Goal: Register for event/course

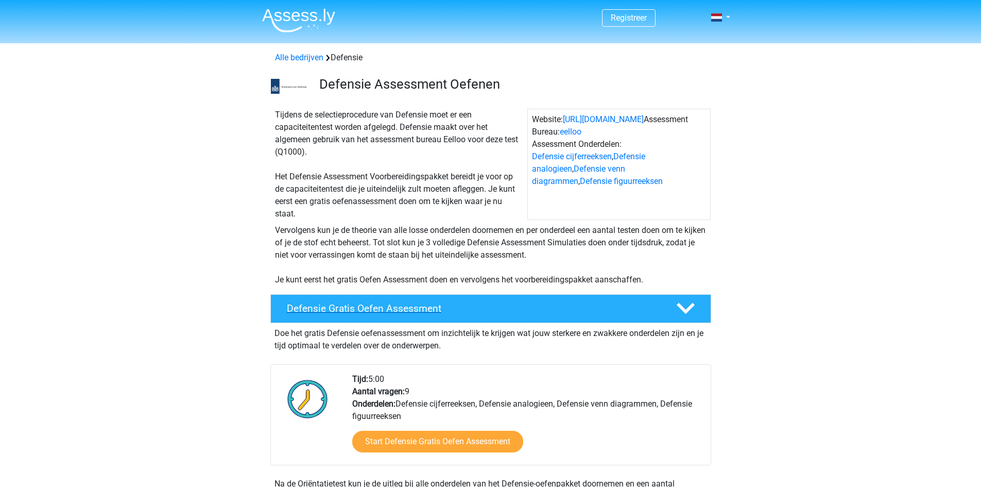
click at [508, 314] on h4 "Defensie Gratis Oefen Assessment" at bounding box center [473, 308] width 373 height 12
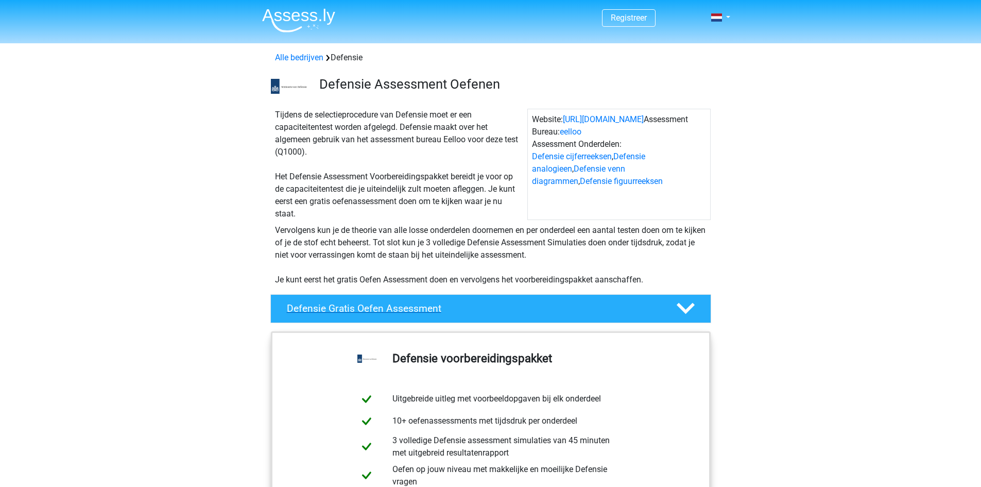
click at [508, 314] on h4 "Defensie Gratis Oefen Assessment" at bounding box center [473, 308] width 373 height 12
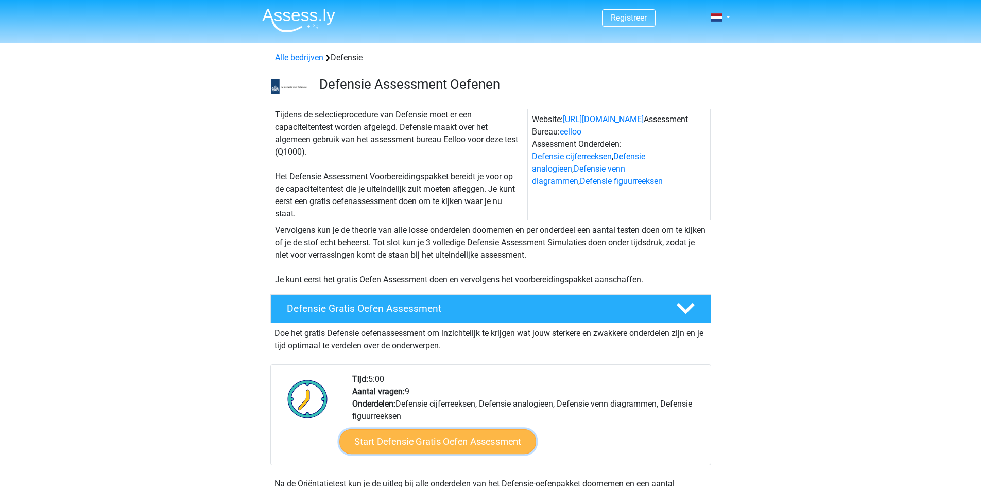
click at [454, 442] on link "Start Defensie Gratis Oefen Assessment" at bounding box center [437, 441] width 197 height 25
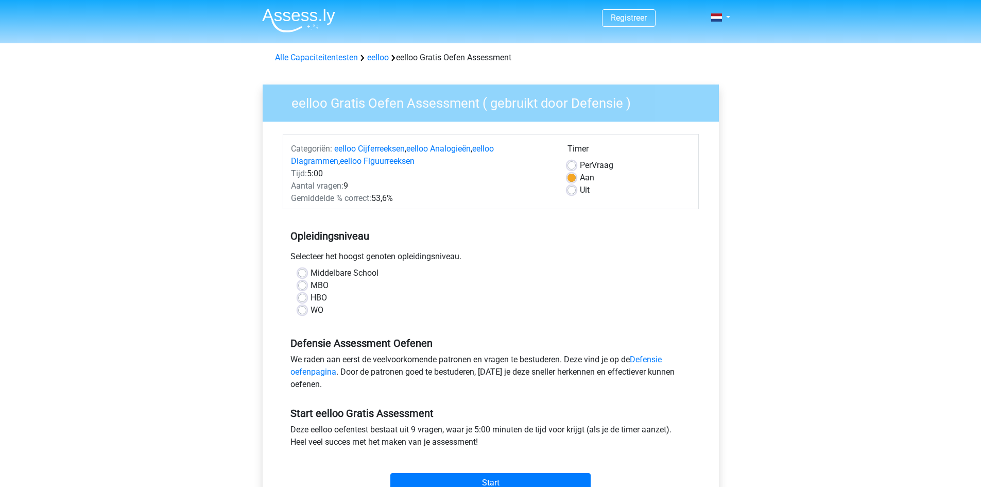
click at [310, 273] on label "Middelbare School" at bounding box center [344, 273] width 68 height 12
click at [303, 273] on input "Middelbare School" at bounding box center [302, 272] width 8 height 10
radio input "true"
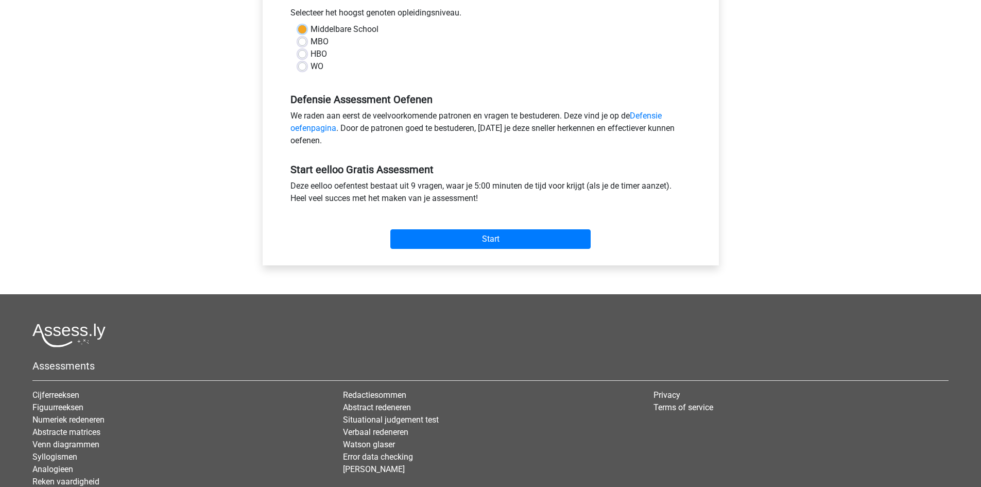
scroll to position [257, 0]
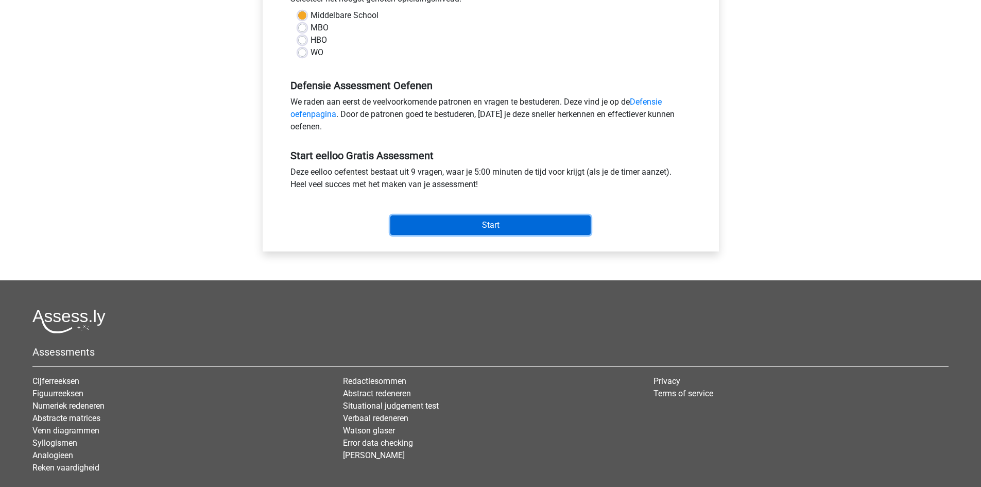
click at [482, 225] on input "Start" at bounding box center [490, 225] width 200 height 20
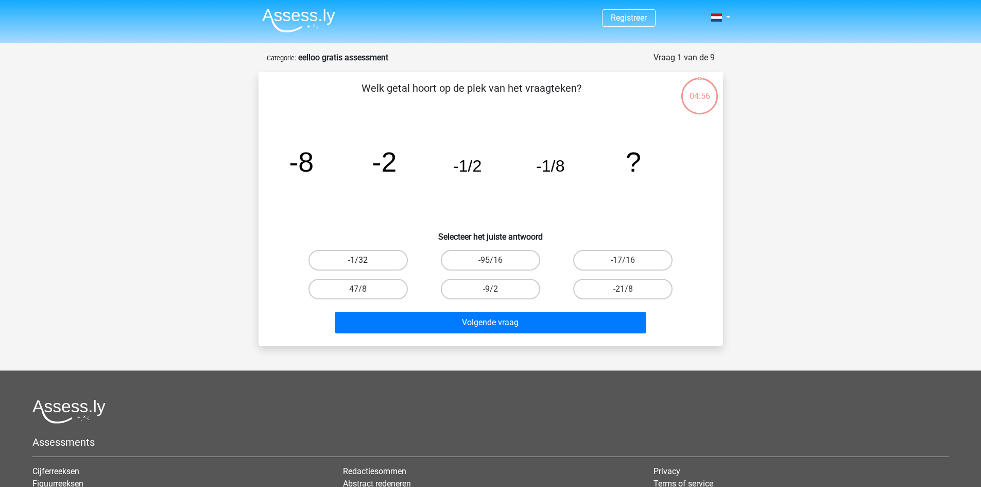
click at [386, 261] on label "-1/32" at bounding box center [357, 260] width 99 height 21
click at [365, 261] on input "-1/32" at bounding box center [361, 263] width 7 height 7
radio input "true"
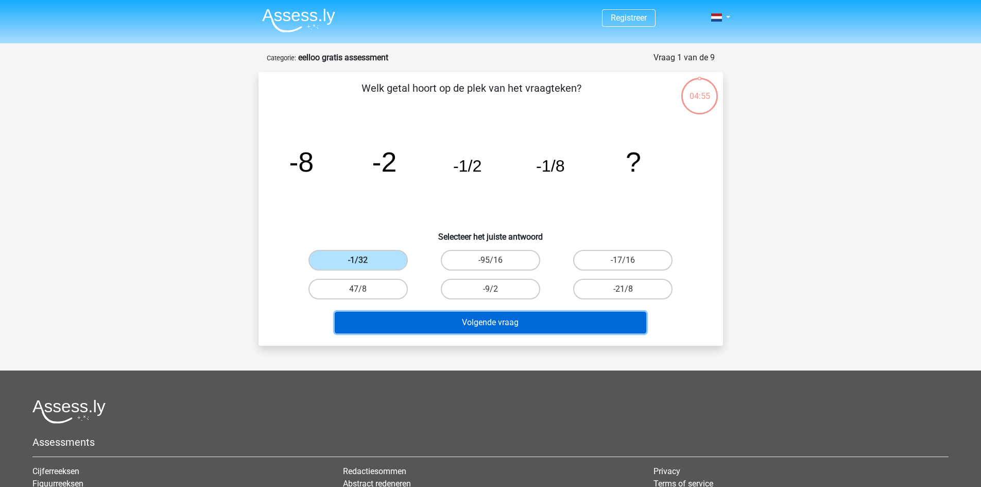
click at [447, 318] on button "Volgende vraag" at bounding box center [490, 322] width 311 height 22
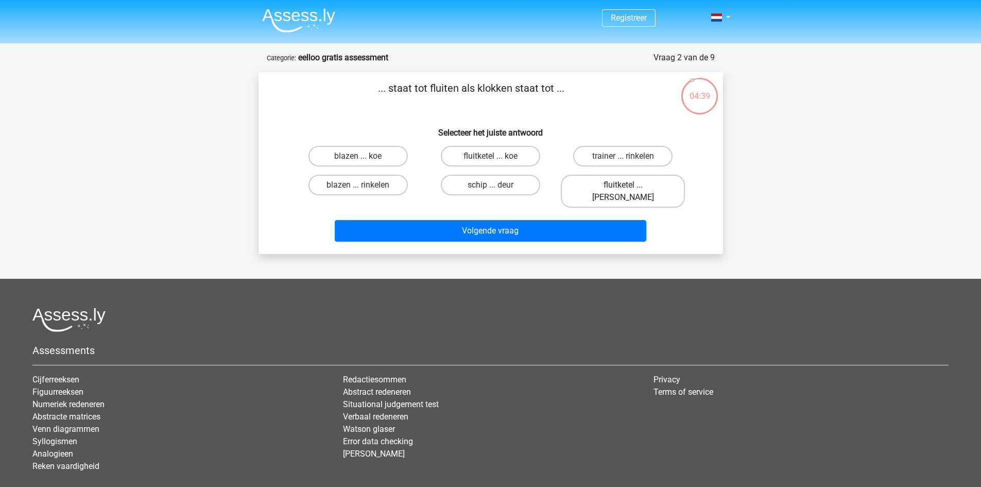
click at [652, 183] on label "fluitketel ... [PERSON_NAME]" at bounding box center [623, 191] width 124 height 33
click at [630, 185] on input "fluitketel ... [PERSON_NAME]" at bounding box center [626, 188] width 7 height 7
radio input "true"
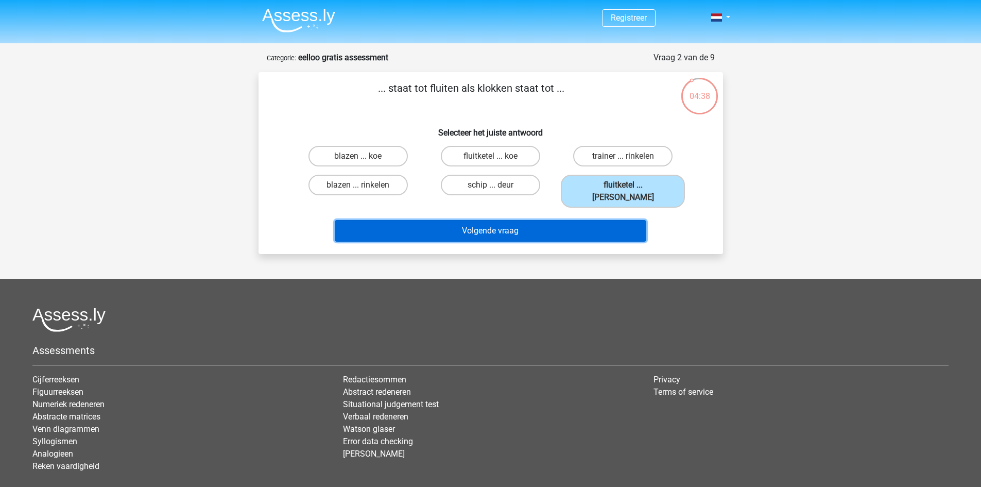
click at [520, 220] on button "Volgende vraag" at bounding box center [490, 231] width 311 height 22
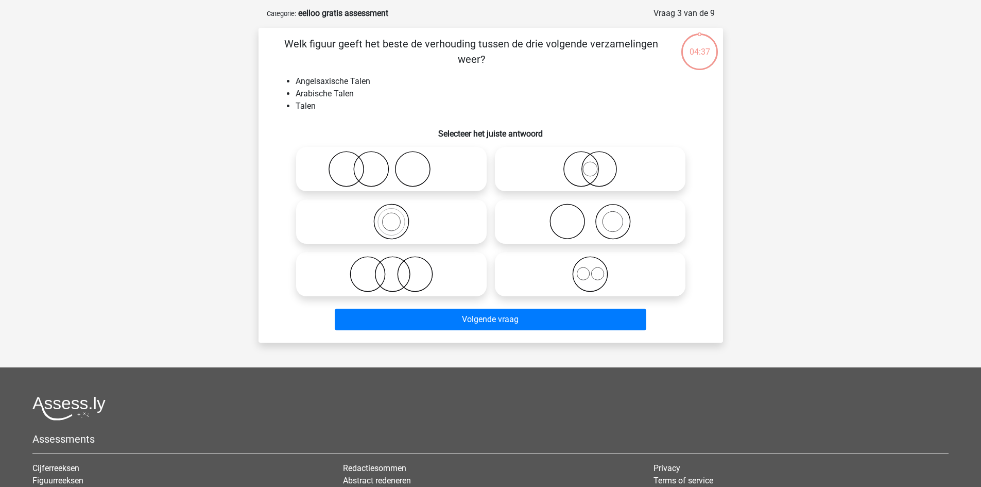
scroll to position [51, 0]
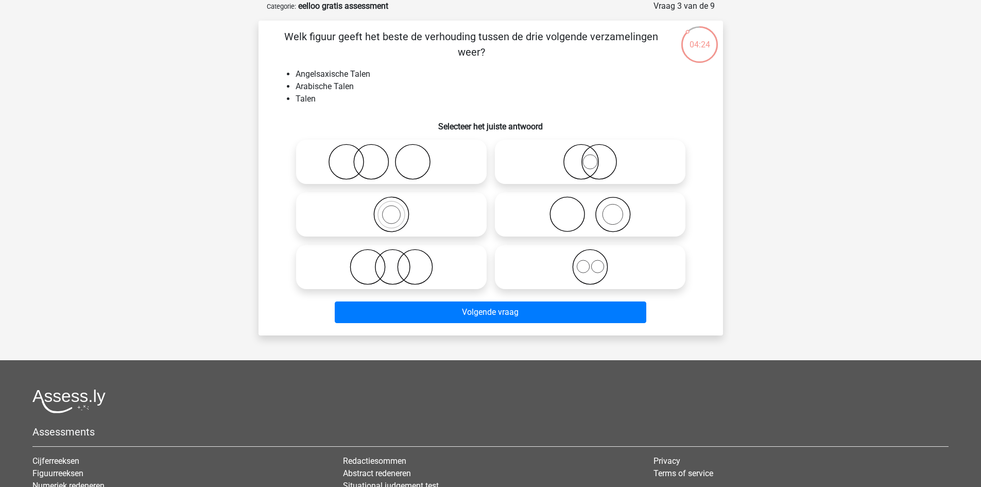
click at [418, 212] on icon at bounding box center [391, 214] width 182 height 36
click at [398, 209] on input "radio" at bounding box center [394, 205] width 7 height 7
radio input "true"
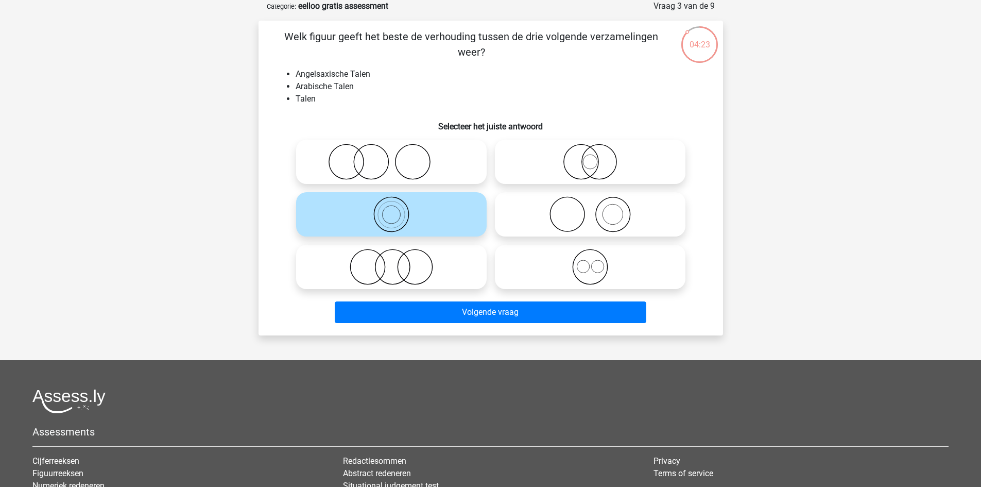
click at [550, 270] on icon at bounding box center [590, 267] width 182 height 36
click at [590, 262] on input "radio" at bounding box center [593, 258] width 7 height 7
radio input "true"
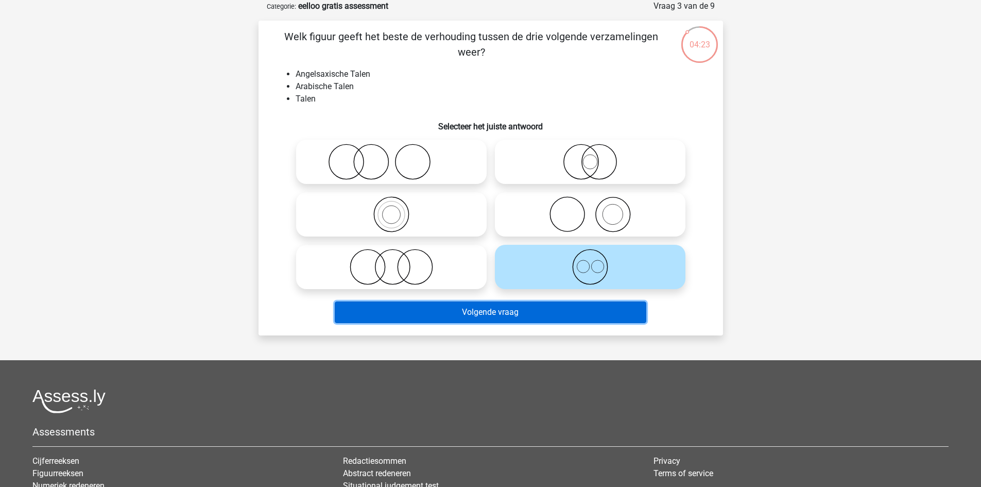
click at [537, 308] on button "Volgende vraag" at bounding box center [490, 312] width 311 height 22
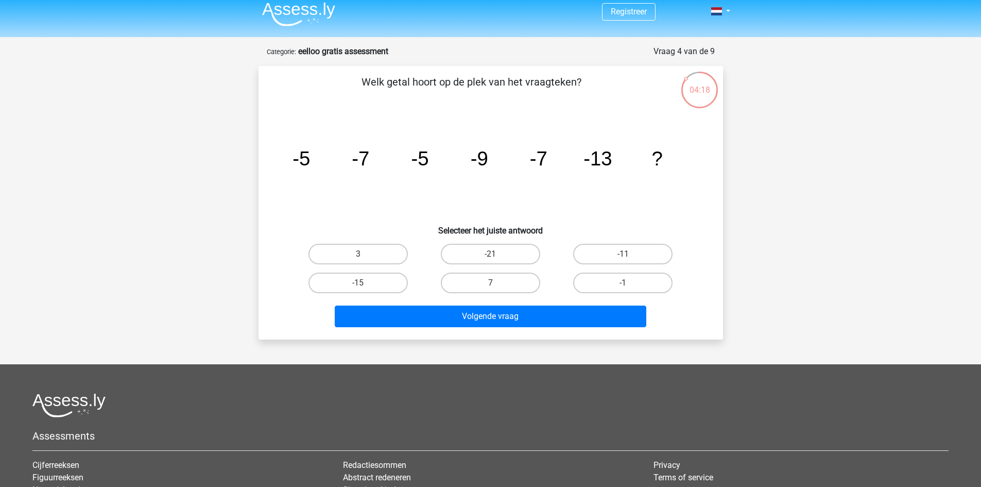
scroll to position [0, 0]
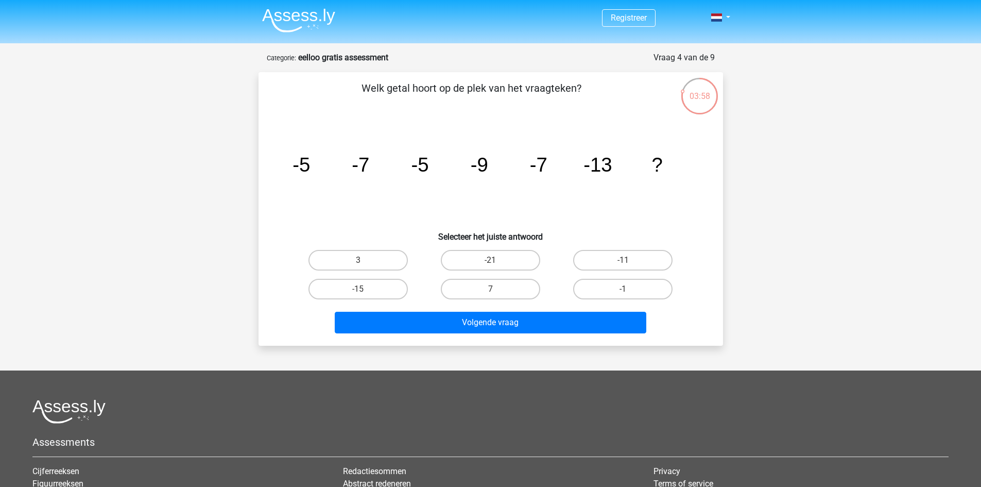
click at [496, 289] on input "7" at bounding box center [493, 292] width 7 height 7
radio input "true"
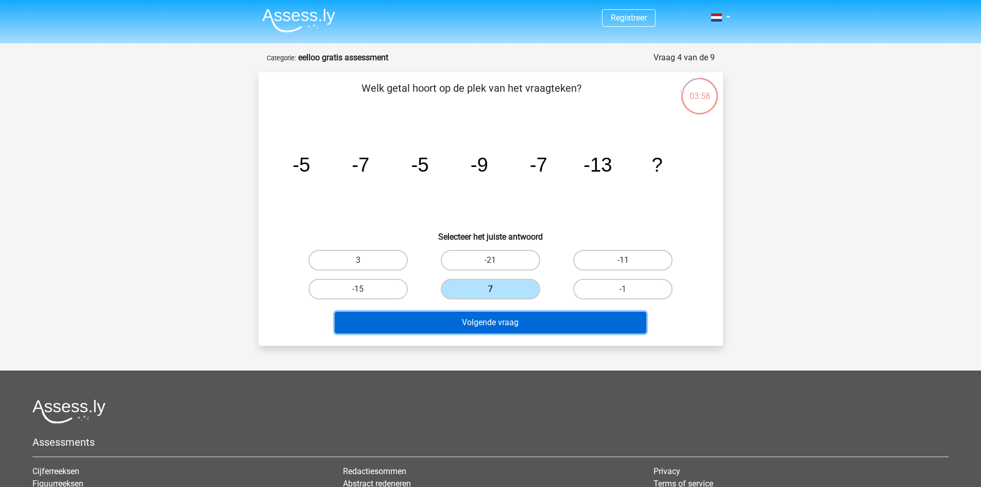
click at [511, 329] on button "Volgende vraag" at bounding box center [490, 322] width 311 height 22
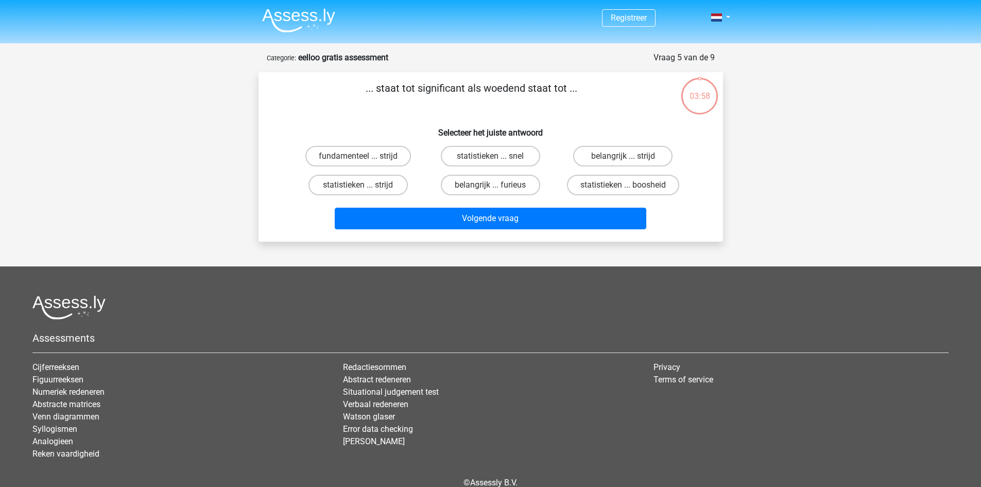
scroll to position [51, 0]
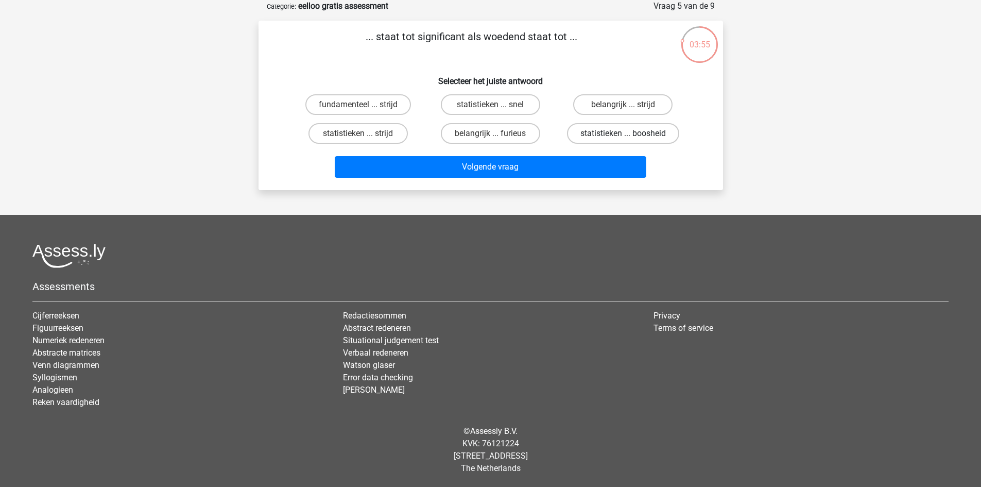
click at [634, 135] on label "statistieken ... boosheid" at bounding box center [623, 133] width 112 height 21
click at [630, 135] on input "statistieken ... boosheid" at bounding box center [626, 136] width 7 height 7
radio input "true"
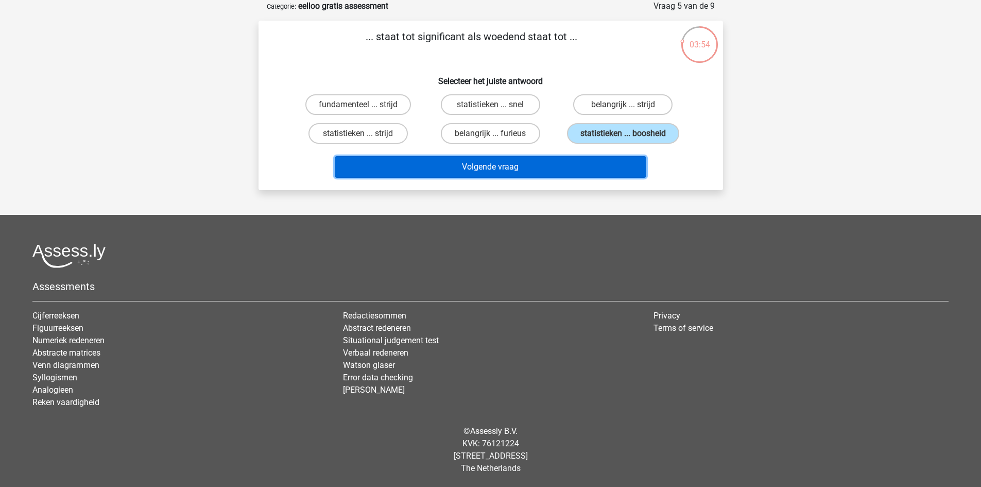
click at [572, 168] on button "Volgende vraag" at bounding box center [490, 167] width 311 height 22
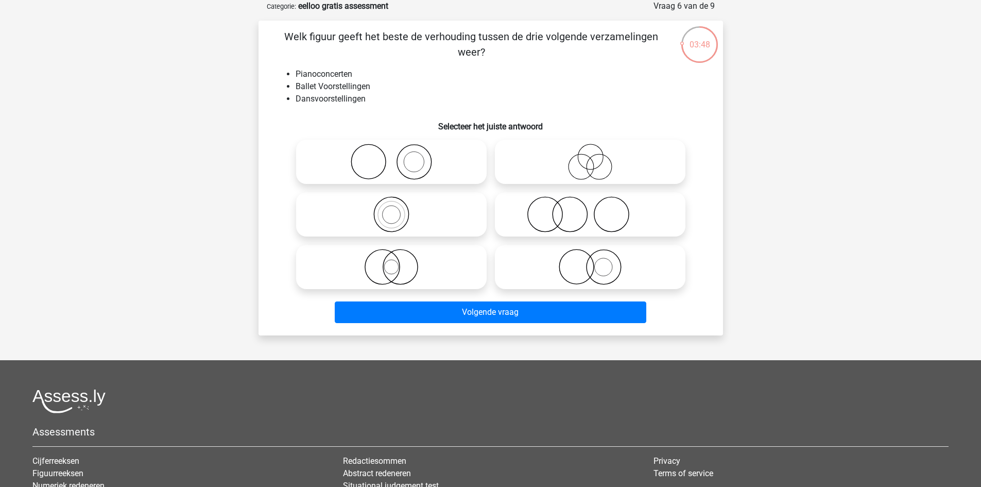
click at [431, 266] on icon at bounding box center [391, 267] width 182 height 36
click at [398, 262] on input "radio" at bounding box center [394, 258] width 7 height 7
radio input "true"
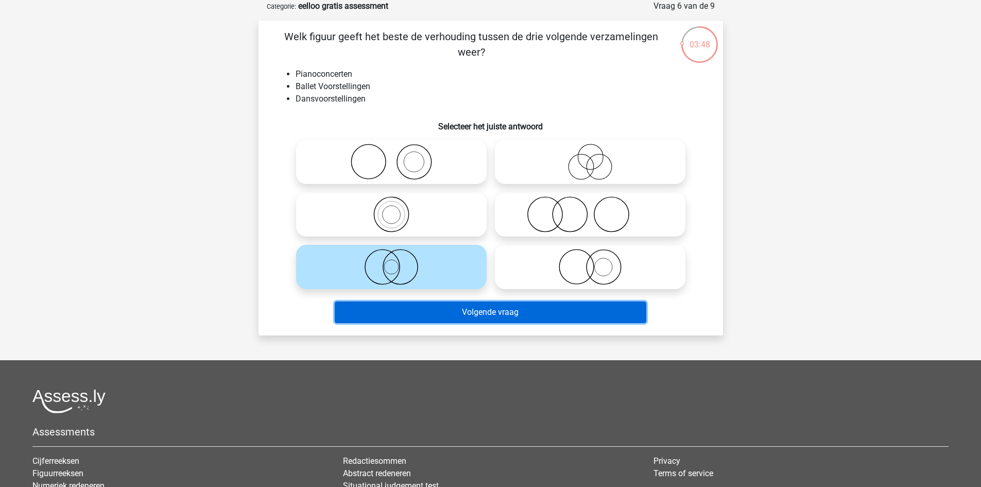
click at [478, 312] on button "Volgende vraag" at bounding box center [490, 312] width 311 height 22
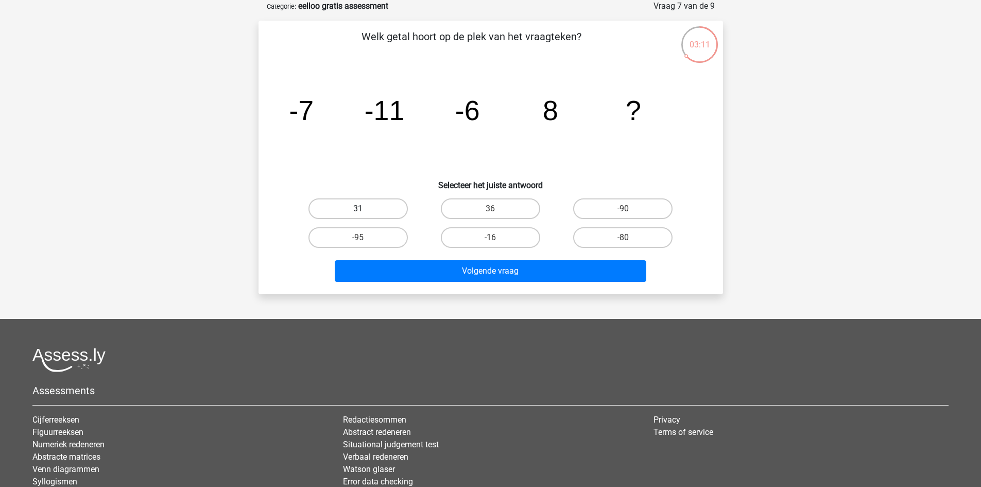
click at [386, 210] on label "31" at bounding box center [357, 208] width 99 height 21
click at [365, 210] on input "31" at bounding box center [361, 212] width 7 height 7
radio input "true"
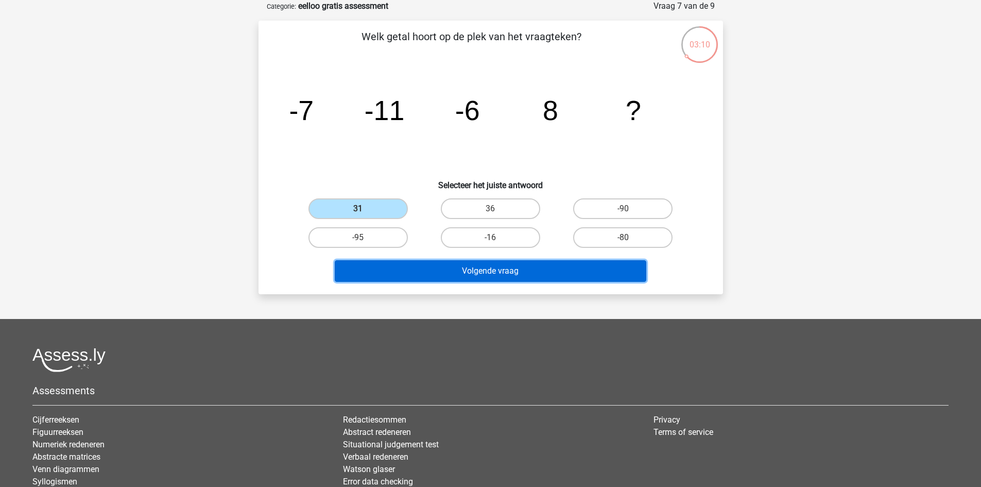
click at [424, 276] on button "Volgende vraag" at bounding box center [490, 271] width 311 height 22
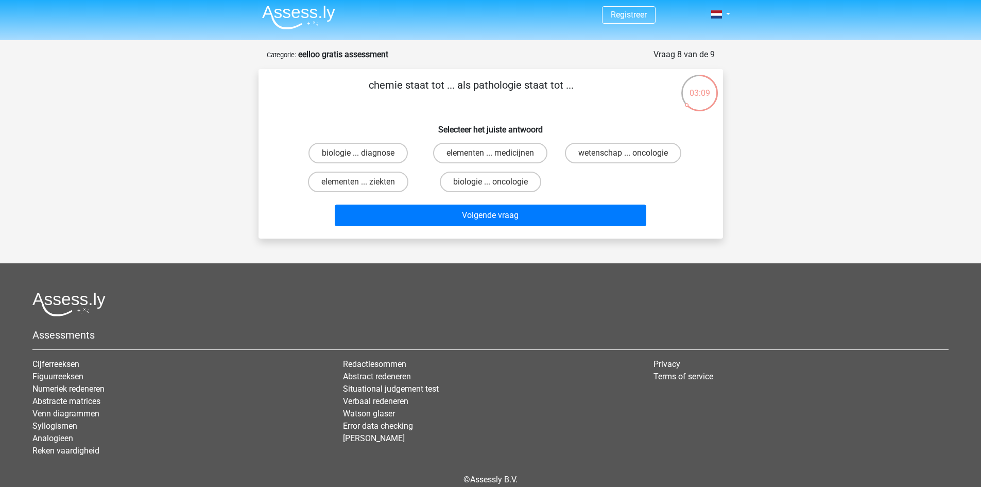
scroll to position [0, 0]
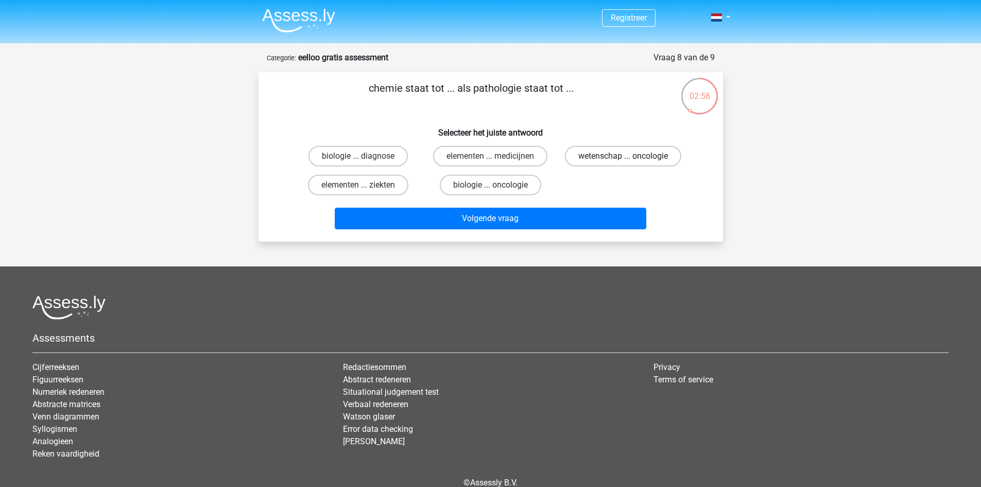
click at [619, 159] on label "wetenschap ... oncologie" at bounding box center [623, 156] width 116 height 21
click at [623, 159] on input "wetenschap ... oncologie" at bounding box center [626, 159] width 7 height 7
radio input "true"
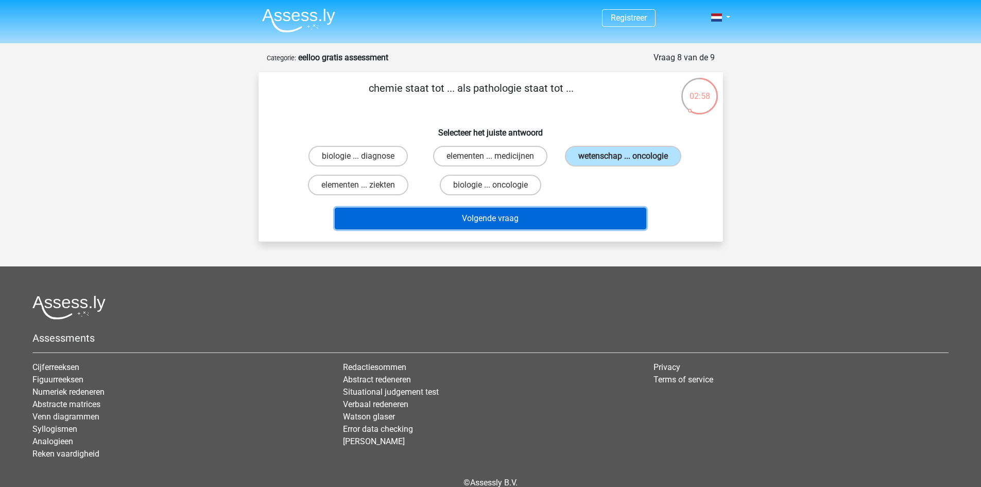
click at [580, 217] on button "Volgende vraag" at bounding box center [490, 218] width 311 height 22
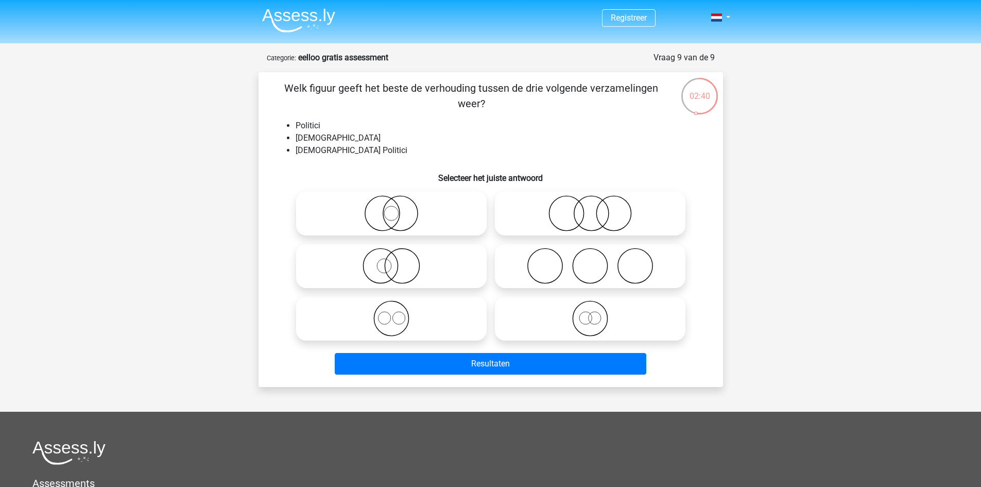
click at [433, 205] on icon at bounding box center [391, 213] width 182 height 36
click at [398, 205] on input "radio" at bounding box center [394, 204] width 7 height 7
radio input "true"
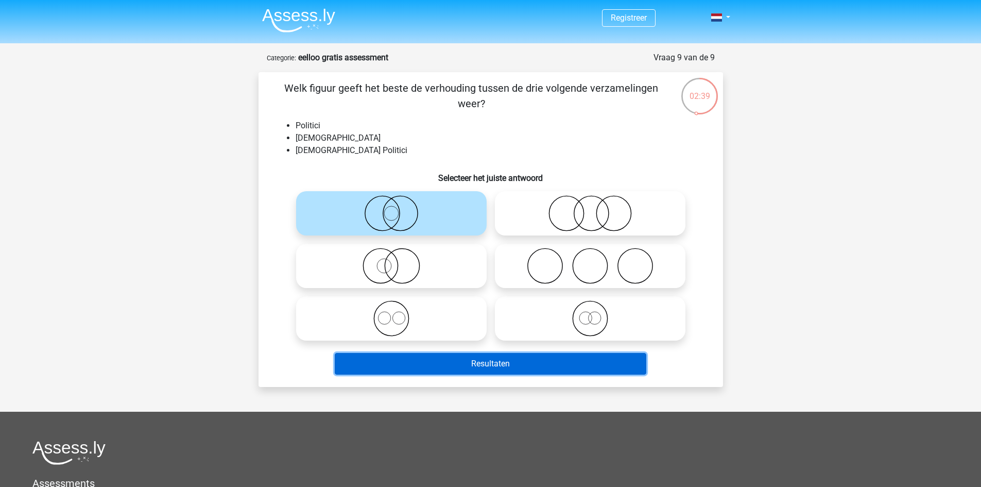
click at [493, 367] on button "Resultaten" at bounding box center [490, 364] width 311 height 22
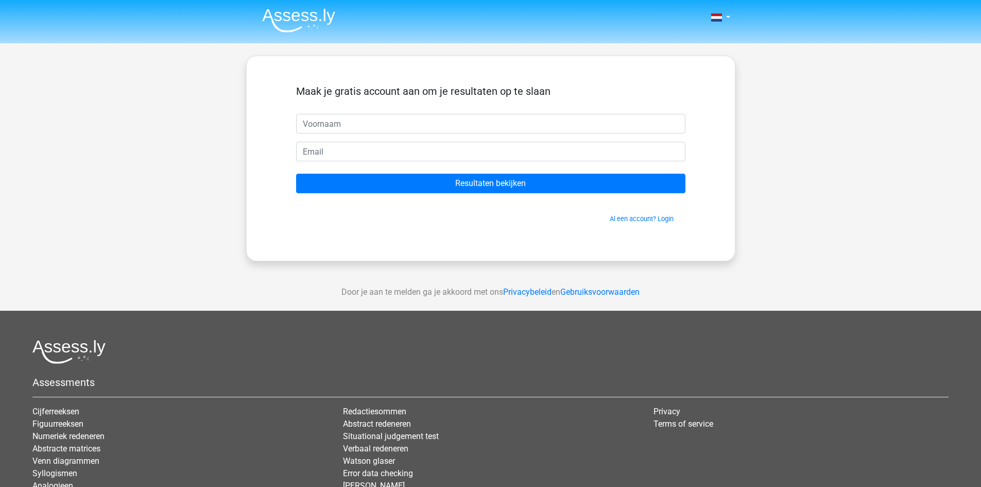
click at [349, 122] on input "text" at bounding box center [490, 124] width 389 height 20
type input "Gina"
click at [364, 145] on input "email" at bounding box center [490, 152] width 389 height 20
type input "gina.martinetti2@gmail.com"
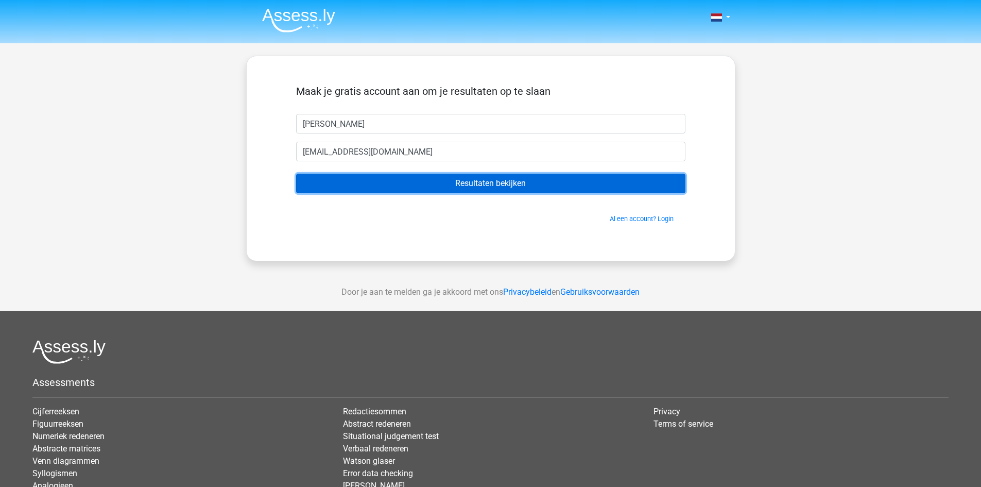
click at [393, 185] on input "Resultaten bekijken" at bounding box center [490, 183] width 389 height 20
